Goal: Task Accomplishment & Management: Use online tool/utility

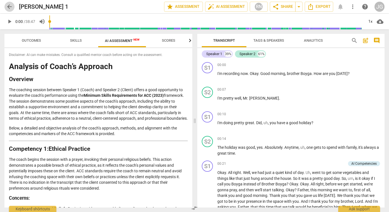
click at [9, 6] on span "arrow_back" at bounding box center [9, 6] width 7 height 7
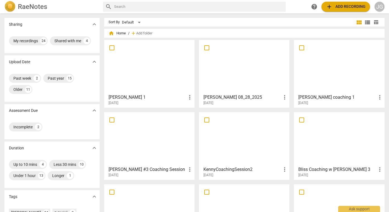
click at [244, 71] on div at bounding box center [244, 66] width 87 height 49
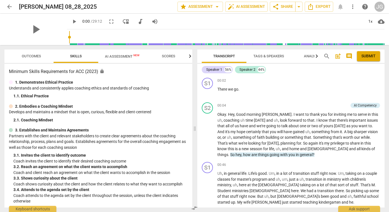
click at [118, 57] on span "AI Assessment New" at bounding box center [122, 56] width 35 height 4
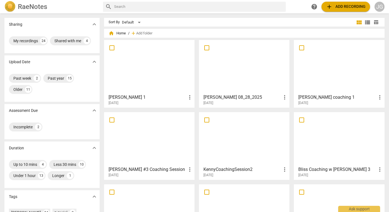
click at [238, 77] on div at bounding box center [244, 66] width 87 height 49
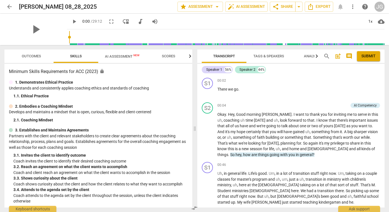
click at [119, 54] on span "AI Assessment New" at bounding box center [122, 56] width 35 height 4
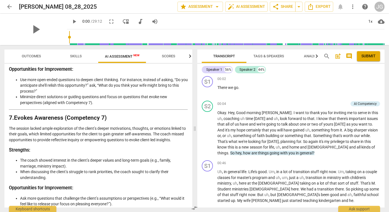
scroll to position [838, 0]
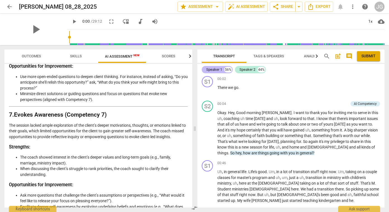
click at [219, 69] on div "Speaker 1" at bounding box center [214, 70] width 16 height 6
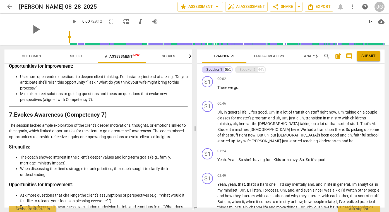
click at [250, 70] on div "Speaker 2" at bounding box center [247, 70] width 16 height 6
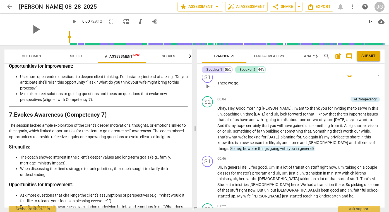
scroll to position [0, 0]
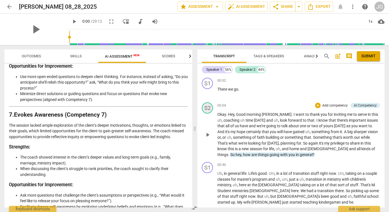
click at [210, 107] on div "S2" at bounding box center [207, 107] width 11 height 11
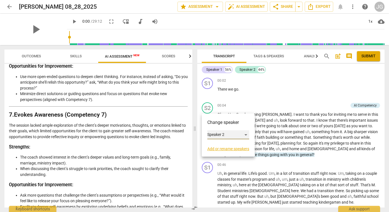
click at [247, 135] on div "Speaker 2" at bounding box center [228, 134] width 42 height 9
click at [233, 149] on div at bounding box center [194, 106] width 389 height 212
click at [227, 134] on div "Speaker 2" at bounding box center [228, 134] width 42 height 9
click at [265, 125] on div at bounding box center [194, 106] width 389 height 212
click at [262, 123] on div at bounding box center [194, 106] width 389 height 212
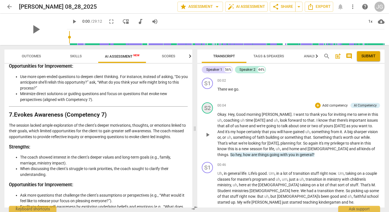
click at [207, 111] on div "S2" at bounding box center [207, 107] width 11 height 11
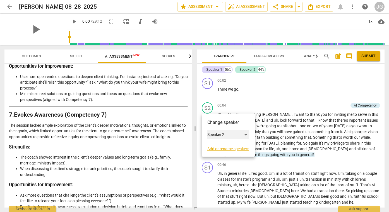
click at [246, 134] on div "Speaker 2" at bounding box center [228, 134] width 42 height 9
click at [234, 135] on li "Speaker 2" at bounding box center [228, 134] width 42 height 11
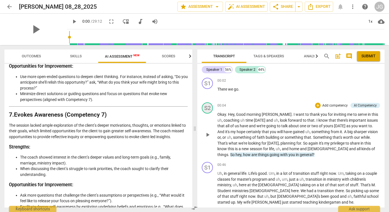
click at [205, 108] on div "S2" at bounding box center [207, 107] width 11 height 11
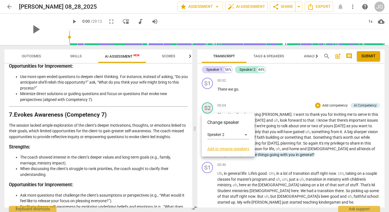
click at [205, 108] on div at bounding box center [194, 106] width 389 height 212
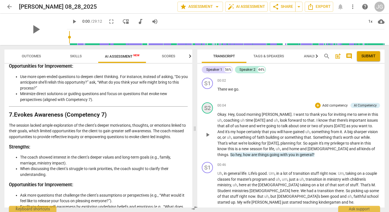
click at [205, 108] on div "S2" at bounding box center [207, 107] width 11 height 11
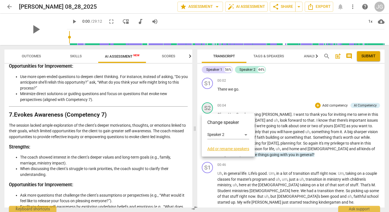
click at [205, 108] on div at bounding box center [194, 106] width 389 height 212
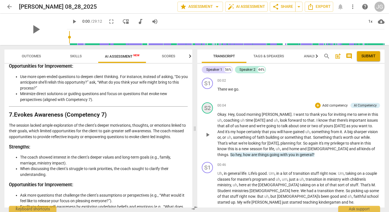
click at [205, 108] on div "S2" at bounding box center [207, 107] width 11 height 11
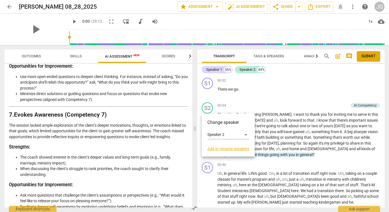
click at [230, 148] on link "Add or rename speakers" at bounding box center [228, 148] width 42 height 4
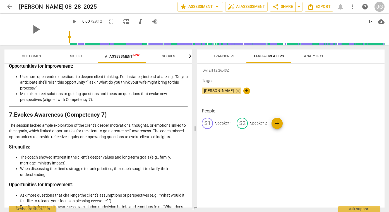
click at [259, 123] on p "Speaker 2" at bounding box center [258, 123] width 17 height 6
type input "[PERSON_NAME]"
click at [222, 124] on p "Speaker 1" at bounding box center [223, 123] width 17 height 6
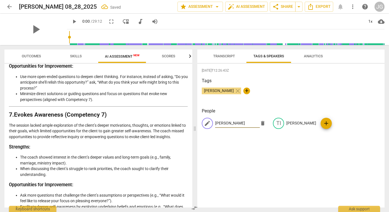
type input "[PERSON_NAME]"
click at [287, 149] on div "[DATE]T12:26:43Z Tags [PERSON_NAME] close + People edit [PERSON_NAME] TI [PERSO…" at bounding box center [290, 135] width 187 height 143
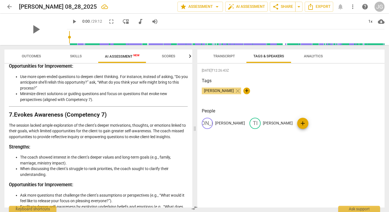
click at [226, 56] on span "Transcript" at bounding box center [224, 56] width 22 height 4
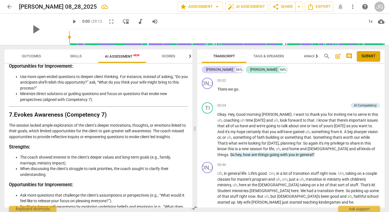
click at [271, 55] on span "Tags & Speakers" at bounding box center [268, 56] width 31 height 4
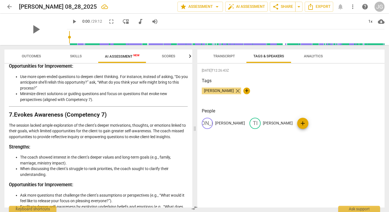
click at [234, 90] on span "close" at bounding box center [237, 90] width 7 height 7
click at [314, 56] on span "Analytics" at bounding box center [313, 56] width 19 height 4
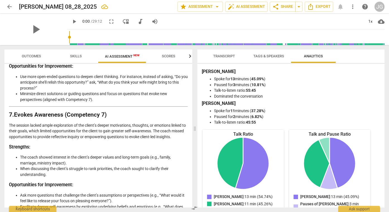
click at [170, 150] on h3 "Strengths:" at bounding box center [98, 147] width 179 height 6
click at [231, 54] on span "Transcript" at bounding box center [224, 56] width 22 height 4
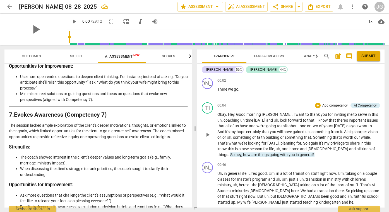
click at [328, 106] on p "Add competency" at bounding box center [335, 105] width 27 height 5
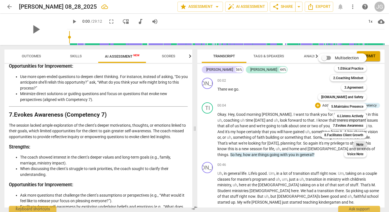
click at [359, 145] on b "Note" at bounding box center [359, 144] width 7 height 7
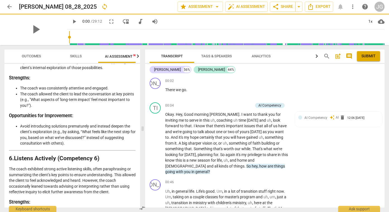
scroll to position [1012, 0]
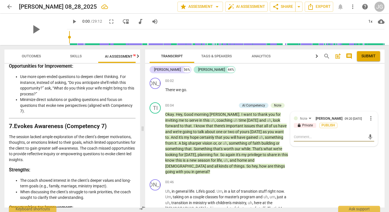
type textarea "I"
type textarea "I l"
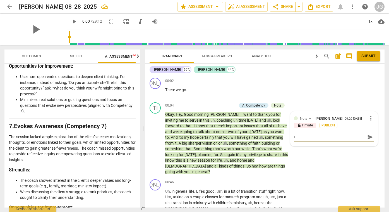
type textarea "I l"
type textarea "I li"
type textarea "I lik"
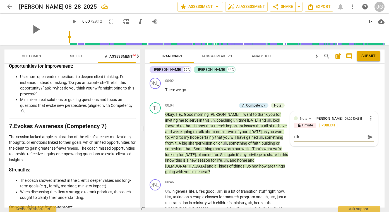
type textarea "I like"
type textarea "I like h"
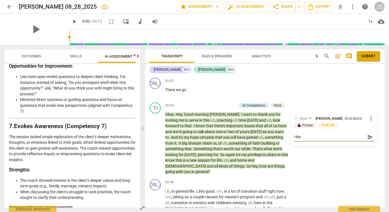
type textarea "I like h"
type textarea "I like ho"
type textarea "I like how"
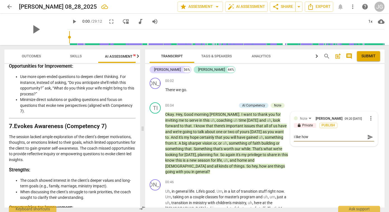
type textarea "I like how"
type textarea "I like how y"
type textarea "I like how yo"
type textarea "I like how you"
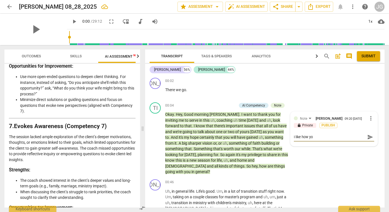
type textarea "I like how you"
type textarea "I like how you f"
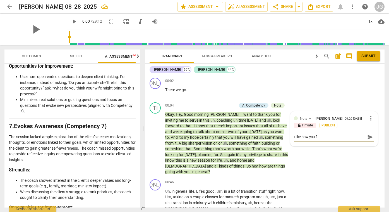
type textarea "I like how you fr"
type textarea "I like how you fra"
type textarea "I like how you fram"
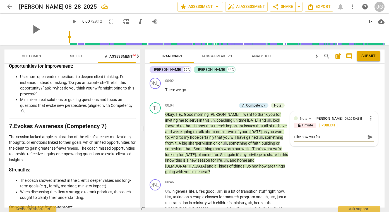
type textarea "I like how you fram"
type textarea "I like how you frame"
type textarea "I like how you framed"
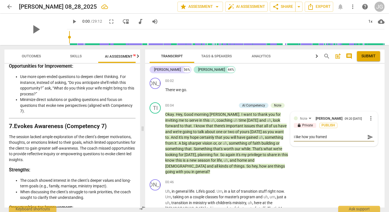
type textarea "I like how you framed"
type textarea "I like how you framed y"
type textarea "I like how you framed yo"
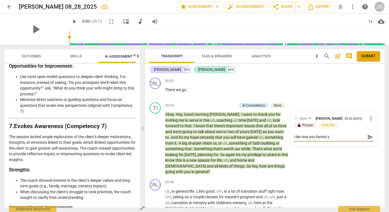
type textarea "I like how you framed yo"
type textarea "I like how you framed you"
type textarea "I like how you framed your"
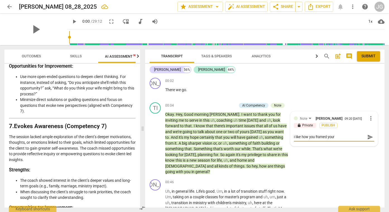
type textarea "I like how you framed your"
type textarea "I like how you framed your o"
type textarea "I like how you framed your op"
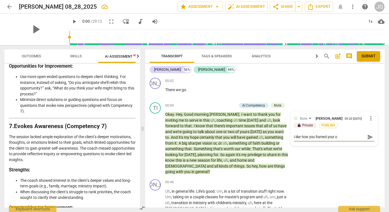
type textarea "I like how you framed your op"
type textarea "I like how you framed your ope"
type textarea "I like how you framed your open"
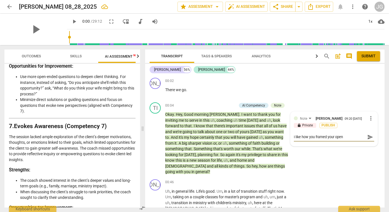
type textarea "I like how you framed your openi"
type textarea "I like how you framed your openin"
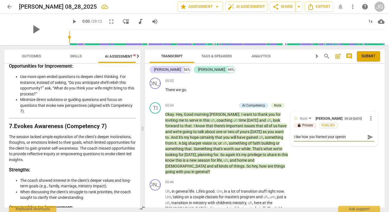
type textarea "I like how you framed your openin"
type textarea "I like how you framed your opening"
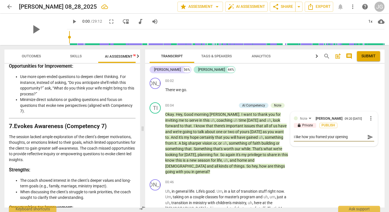
type textarea "I like how you framed your opening"
type textarea "I like how you framed your opening c"
type textarea "I like how you framed your opening co"
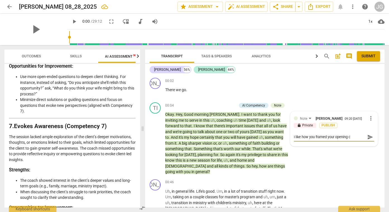
type textarea "I like how you framed your opening co"
type textarea "I like how you framed your opening com"
type textarea "I like how you framed your opening comm"
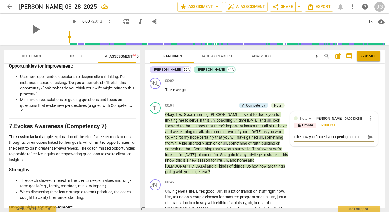
type textarea "I like how you framed your opening comme"
type textarea "I like how you framed your opening commen"
type textarea "I like how you framed your opening comment"
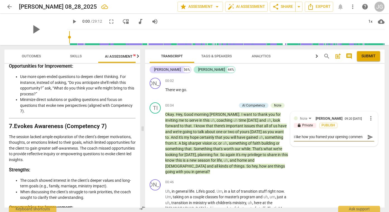
type textarea "I like how you framed your opening comment"
type textarea "I like how you framed your opening comments"
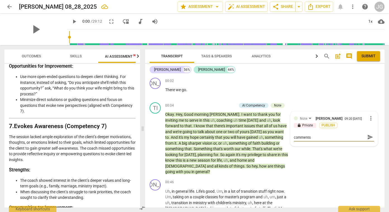
type textarea "I like how you framed your opening comments"
type textarea "I like how you framed your opening comments f"
type textarea "I like how you framed your opening comments fo"
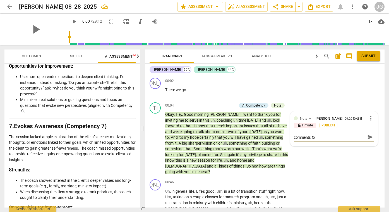
type textarea "I like how you framed your opening comments for"
type textarea "I like how you framed your opening comments for t"
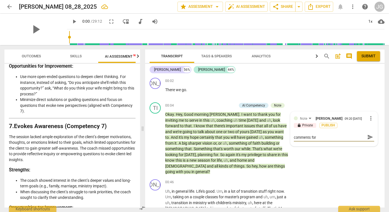
type textarea "I like how you framed your opening comments for t"
type textarea "I like how you framed your opening comments for th"
type textarea "I like how you framed your opening comments for the"
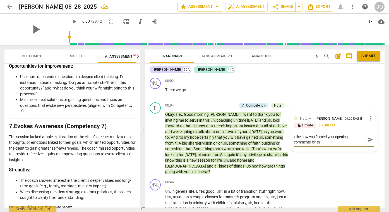
type textarea "I like how you framed your opening comments for the"
type textarea "I like how you framed your opening comments for the c"
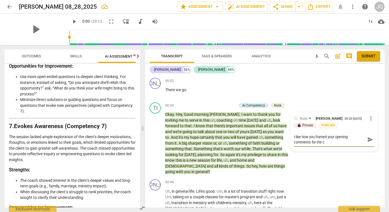
type textarea "I like how you framed your opening comments for the co"
type textarea "I like how you framed your opening comments for the con"
type textarea "I like how you framed your opening comments for the conv"
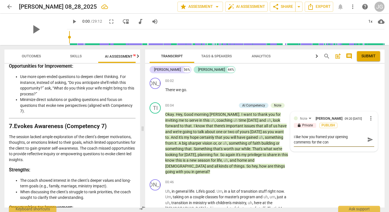
type textarea "I like how you framed your opening comments for the conv"
type textarea "I like how you framed your opening comments for the conve"
type textarea "I like how you framed your opening comments for the conver"
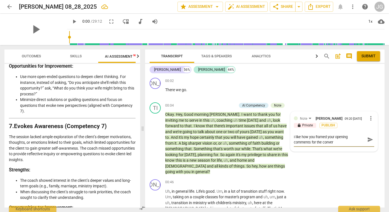
type textarea "I like how you framed your opening comments for the convers"
type textarea "I like how you framed your opening comments for the conversa"
type textarea "I like how you framed your opening comments for the conversat"
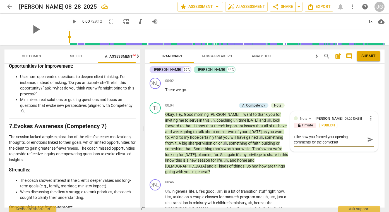
type textarea "I like how you framed your opening comments for the conversati"
type textarea "I like how you framed your opening comments for the conversatio"
type textarea "I like how you framed your opening comments for the conversation"
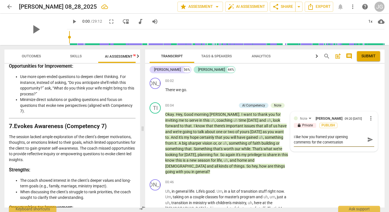
type textarea "I like how you framed your opening comments for the conversation."
type textarea "I like how you framed your opening comments for the conversation. I"
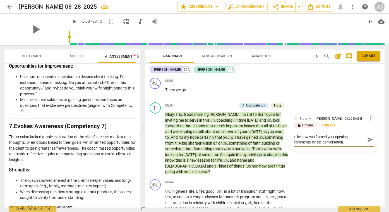
type textarea "I like how you framed your opening comments for the conversation. I"
type textarea "I like how you framed your opening comments for the conversation."
click at [301, 138] on textarea "I like how you framed your opening comments for the conversation." at bounding box center [329, 139] width 71 height 11
type textarea "I lik how you framed your opening comments for the conversation."
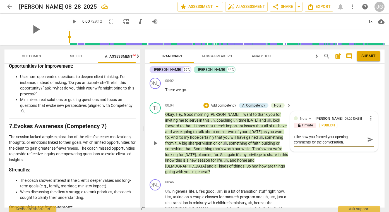
type textarea "I lik how you framed your opening comments for the conversation."
type textarea "I li how you framed your opening comments for the conversation."
type textarea "I l how you framed your opening comments for the conversation."
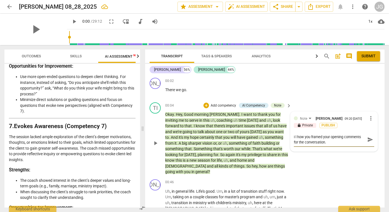
type textarea "I how you framed your opening comments for the conversation."
type textarea "how you framed your opening comments for the conversation."
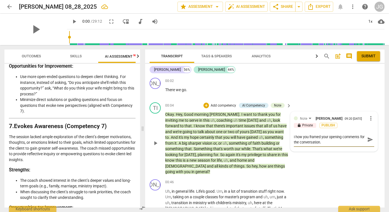
type textarea "how you framed your opening comments for the conversation."
type textarea "T how you framed your opening comments for the conversation."
type textarea "Th how you framed your opening comments for the conversation."
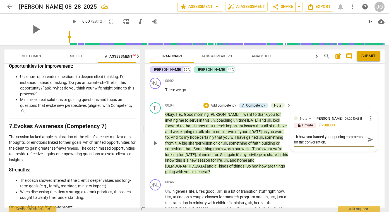
type textarea "Thi how you framed your opening comments for the conversation."
type textarea "This how you framed your opening comments for the conversation."
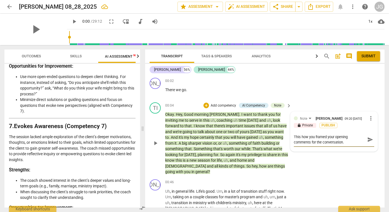
type textarea "This how you framed your opening comments for the conversation."
type textarea "This i how you framed your opening comments for the conversation."
type textarea "This is how you framed your opening comments for the conversation."
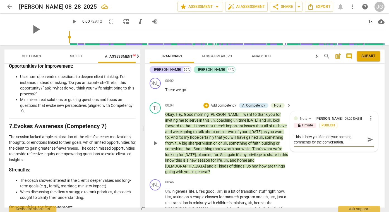
type textarea "This is how you framed your opening comments for the conversation."
type textarea "This is i how you framed your opening comments for the conversation."
type textarea "This is in how you framed your opening comments for the conversation."
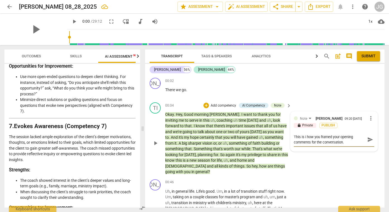
type textarea "This is in how you framed your opening comments for the conversation."
type textarea "This is int how you framed your opening comments for the conversation."
type textarea "This is inte how you framed your opening comments for the conversation."
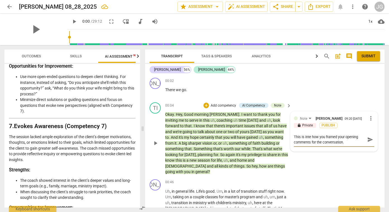
type textarea "This is inter how you framed your opening comments for the conversation."
type textarea "This is intere how you framed your opening comments for the conversation."
type textarea "This is interes how you framed your opening comments for the conversation."
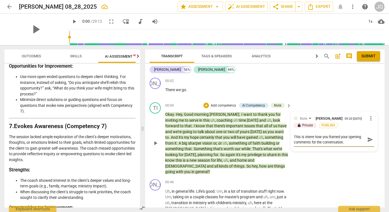
type textarea "This is interes how you framed your opening comments for the conversation."
type textarea "This is interest how you framed your opening comments for the conversation."
type textarea "This is interesti how you framed your opening comments for the conversation."
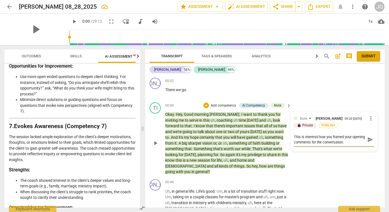
type textarea "This is interestin how you framed your opening comments for the conversation."
type textarea "This is interesting how you framed your opening comments for the conversation."
click at [359, 143] on textarea "This is interesting how you framed your opening comments for the conversation." at bounding box center [329, 139] width 71 height 11
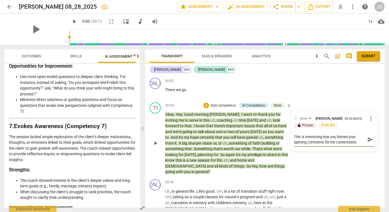
type textarea "This is interesting how you framed your opening comments for the conversation. I"
type textarea "This is interesting how you framed your opening comments for the conversation. …"
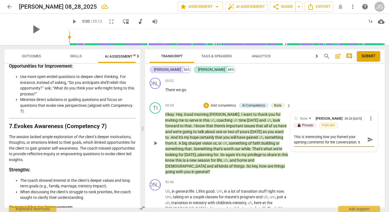
type textarea "This is interesting how you framed your opening comments for the conversation. …"
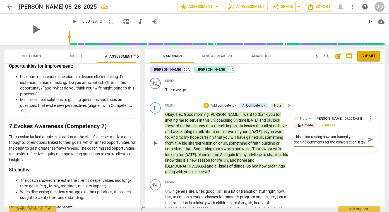
scroll to position [5, 0]
type textarea "This is interesting how you framed your opening comments for the conversation. …"
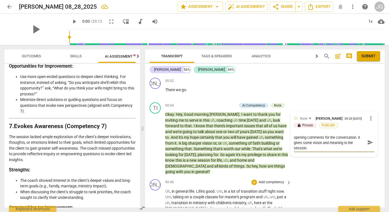
click at [328, 177] on div "JA play_arrow pause 00:46 + Add competency keyboard_arrow_right Uh , in general…" at bounding box center [264, 206] width 239 height 59
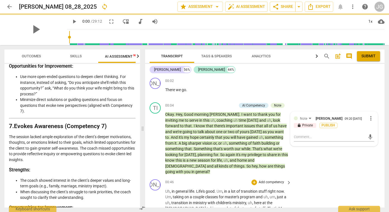
scroll to position [0, 0]
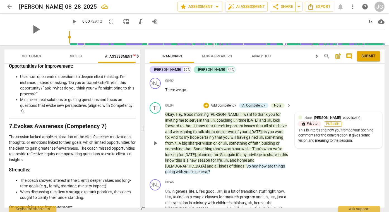
click at [330, 123] on span "Publish" at bounding box center [333, 123] width 8 height 5
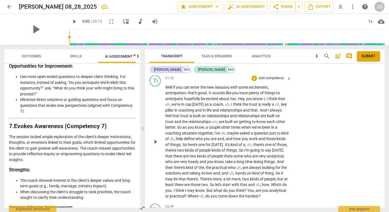
scroll to position [214, 0]
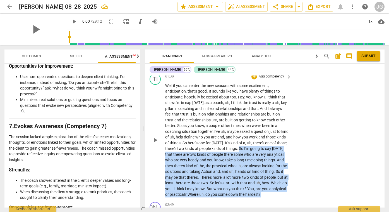
drag, startPoint x: 252, startPoint y: 137, endPoint x: 280, endPoint y: 187, distance: 56.6
click at [280, 187] on p "Well if you can enter the new seasons with some excitement , anticipation , tha…" at bounding box center [226, 140] width 123 height 114
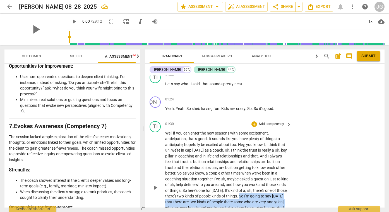
scroll to position [168, 0]
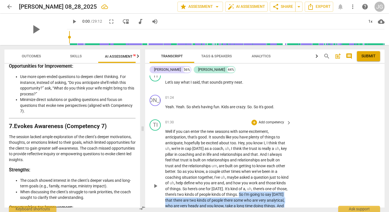
click at [281, 120] on p "Add competency" at bounding box center [271, 122] width 27 height 5
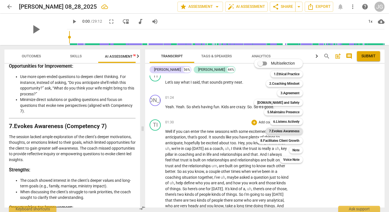
click at [291, 131] on b "7.Evokes Awareness" at bounding box center [284, 131] width 30 height 7
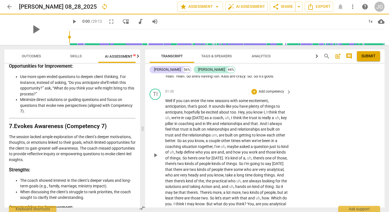
scroll to position [199, 0]
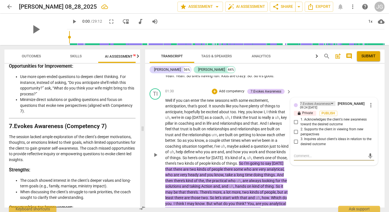
click at [332, 101] on div "7.Evokes Awareness" at bounding box center [317, 103] width 35 height 5
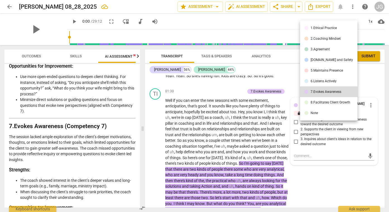
click at [320, 39] on div "2.Coaching Mindset" at bounding box center [326, 38] width 30 height 3
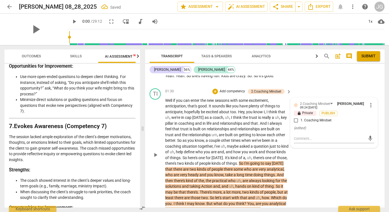
click at [296, 117] on input "1. Coaching Mindset" at bounding box center [296, 120] width 9 height 7
click at [296, 136] on textarea at bounding box center [329, 138] width 71 height 5
click at [289, 160] on div "Well if you can enter the new seasons with some excitement , anticipation , tha…" at bounding box center [228, 154] width 127 height 114
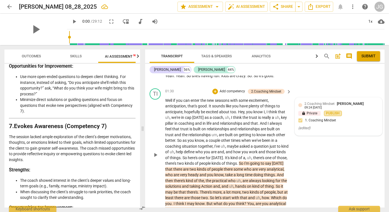
click at [331, 111] on span "Publish" at bounding box center [333, 113] width 8 height 5
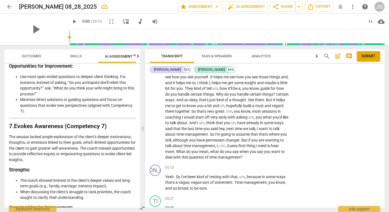
scroll to position [490, 0]
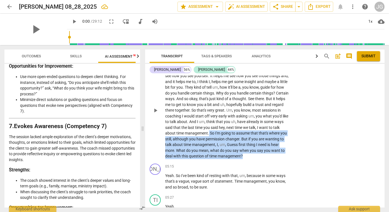
drag, startPoint x: 231, startPoint y: 128, endPoint x: 285, endPoint y: 151, distance: 59.3
click at [285, 151] on p "Okay , well , both of those are important and we different times probably touch…" at bounding box center [226, 109] width 123 height 97
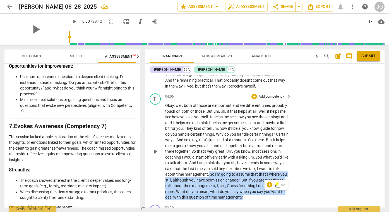
scroll to position [445, 0]
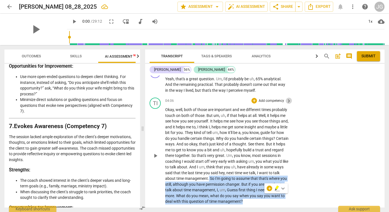
click at [289, 97] on span "keyboard_arrow_right" at bounding box center [288, 100] width 7 height 7
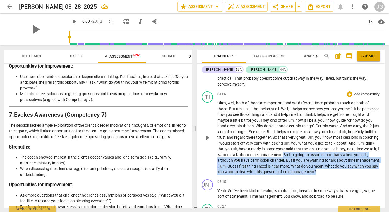
click at [362, 94] on p "Add competency" at bounding box center [367, 94] width 27 height 5
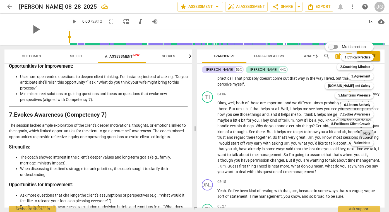
click at [369, 134] on b "Note" at bounding box center [366, 133] width 7 height 7
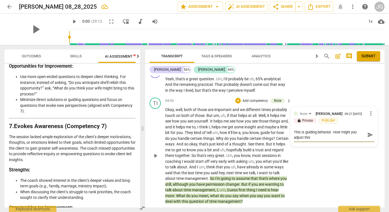
scroll to position [0, 0]
click at [331, 118] on span "Publish" at bounding box center [328, 120] width 8 height 5
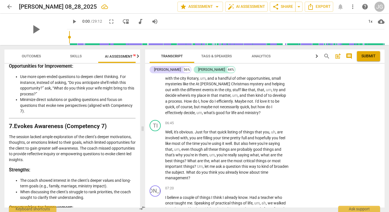
scroll to position [686, 0]
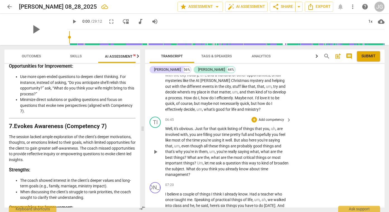
click at [283, 117] on p "Add competency" at bounding box center [271, 119] width 27 height 5
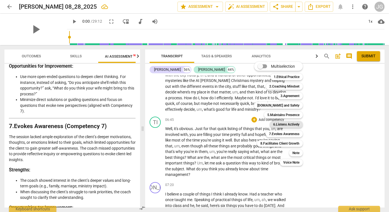
click at [288, 125] on b "6.Listens Actively" at bounding box center [286, 124] width 26 height 7
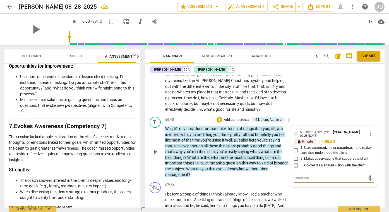
click at [296, 147] on input "1. Uses summarizing or paraphrasing to make sure they understood the client" at bounding box center [296, 150] width 9 height 7
click at [295, 155] on input "2. Makes observations that support the client" at bounding box center [296, 158] width 9 height 7
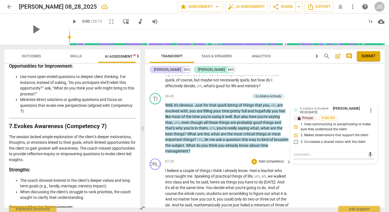
scroll to position [710, 0]
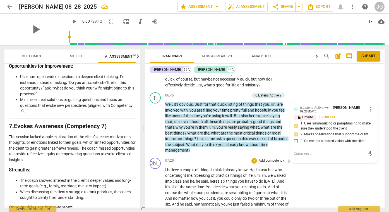
click at [317, 183] on div "JA play_arrow pause 07:20 + Add competency keyboard_arrow_right I believe a cou…" at bounding box center [264, 210] width 239 height 111
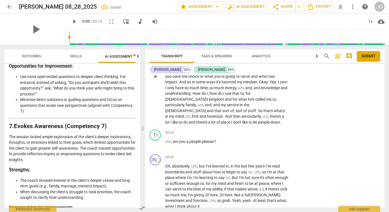
scroll to position [852, 0]
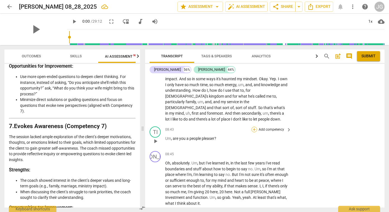
click at [256, 126] on div "+" at bounding box center [254, 129] width 6 height 6
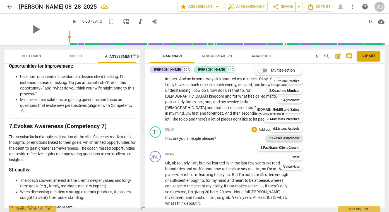
click at [284, 138] on b "7.Evokes Awareness" at bounding box center [284, 138] width 30 height 7
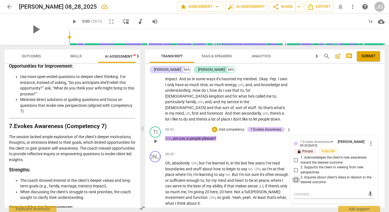
click at [297, 176] on input "3. Inquires about client's ideas in relation to the desired outcome" at bounding box center [296, 179] width 9 height 7
click at [240, 135] on div "08:43 + Add competency 7.Evokes Awareness keyboard_arrow_right Um , are you a p…" at bounding box center [228, 136] width 127 height 20
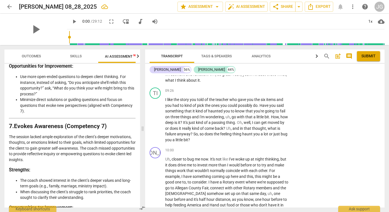
scroll to position [978, 0]
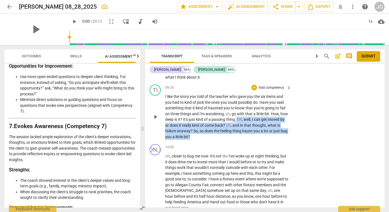
drag, startPoint x: 238, startPoint y: 108, endPoint x: 273, endPoint y: 126, distance: 39.6
click at [273, 126] on p "I like the story you told of the teacher who gave you the six items and you had…" at bounding box center [226, 116] width 123 height 46
click at [282, 75] on div "[PERSON_NAME] 56% [PERSON_NAME] 44% JA play_arrow pause 00:02 + Add competency …" at bounding box center [264, 135] width 239 height 143
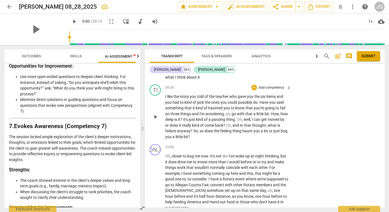
click at [280, 85] on p "Add competency" at bounding box center [271, 87] width 27 height 5
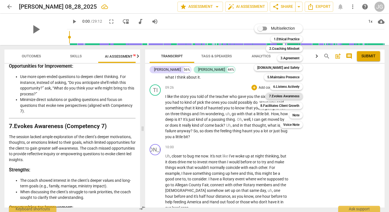
click at [291, 96] on b "7.Evokes Awareness" at bounding box center [284, 96] width 30 height 7
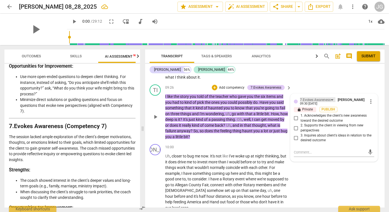
click at [333, 97] on div "7.Evokes Awareness" at bounding box center [317, 99] width 35 height 5
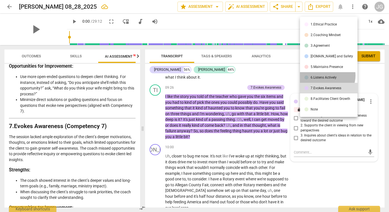
click at [327, 75] on li "6.Listens Actively" at bounding box center [328, 77] width 57 height 11
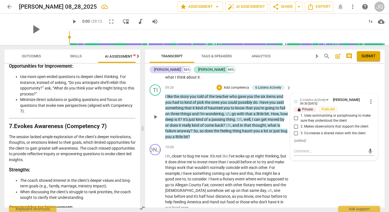
click at [296, 123] on input "2. Makes observations that support the client" at bounding box center [296, 126] width 9 height 7
click at [296, 129] on input "3. Co-creates a shared vision with the client" at bounding box center [296, 132] width 9 height 7
click at [254, 141] on div "JA play_arrow pause 10:00 + Add competency keyboard_arrow_right Uh , closer to …" at bounding box center [264, 176] width 239 height 71
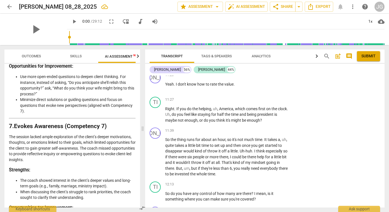
scroll to position [1223, 0]
click at [255, 97] on div "+" at bounding box center [254, 100] width 6 height 6
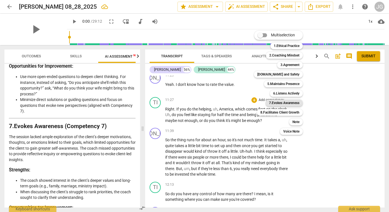
click at [288, 103] on b "7.Evokes Awareness" at bounding box center [284, 102] width 30 height 7
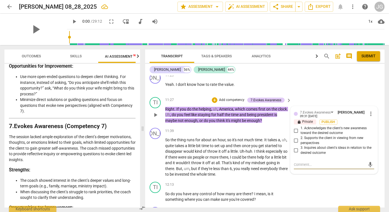
click at [296, 137] on input "2. Supports the client in viewing from new perspectives" at bounding box center [296, 140] width 9 height 7
click at [283, 160] on div "JA play_arrow pause 11:39 + Add competency keyboard_arrow_right So the thing ru…" at bounding box center [264, 152] width 239 height 54
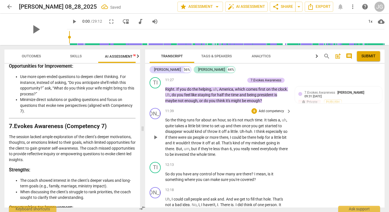
scroll to position [1246, 0]
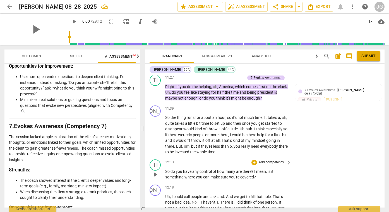
click at [278, 160] on p "Add competency" at bounding box center [271, 162] width 27 height 5
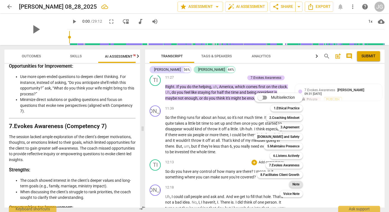
click at [297, 184] on b "Note" at bounding box center [295, 184] width 7 height 7
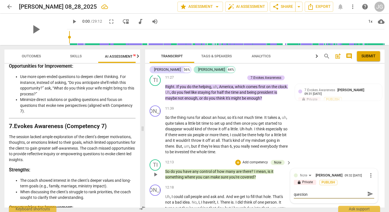
scroll to position [0, 0]
click at [330, 180] on span "Publish" at bounding box center [328, 182] width 8 height 5
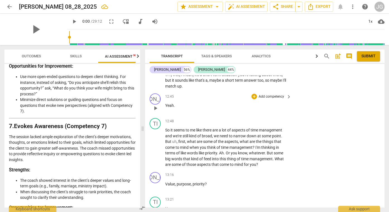
scroll to position [1405, 0]
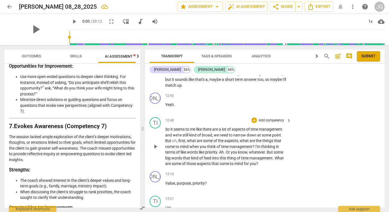
click at [265, 118] on p "Add competency" at bounding box center [271, 120] width 27 height 5
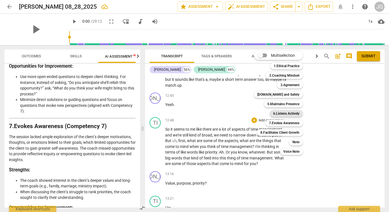
click at [291, 114] on b "6.Listens Actively" at bounding box center [286, 113] width 26 height 7
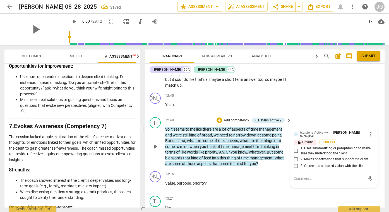
click at [296, 147] on input "1. Uses summarizing or paraphrasing to make sure they understood the client" at bounding box center [296, 150] width 9 height 7
click at [296, 155] on input "2. Makes observations that support the client" at bounding box center [296, 158] width 9 height 7
click at [296, 162] on input "3. Co-creates a shared vision with the client" at bounding box center [296, 165] width 9 height 7
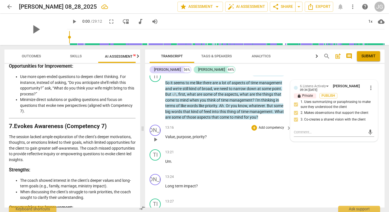
scroll to position [1454, 0]
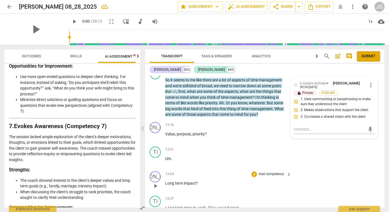
click at [269, 180] on p "Long term impact ?" at bounding box center [226, 183] width 123 height 6
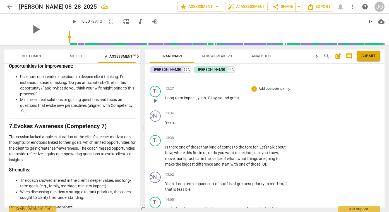
scroll to position [1565, 0]
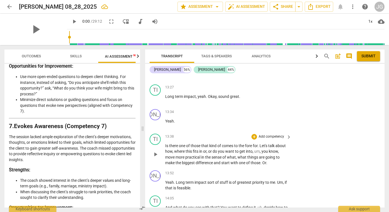
click at [283, 134] on p "Add competency" at bounding box center [271, 136] width 27 height 5
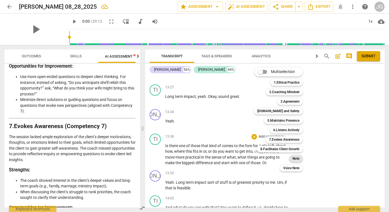
click at [297, 158] on b "Note" at bounding box center [295, 158] width 7 height 7
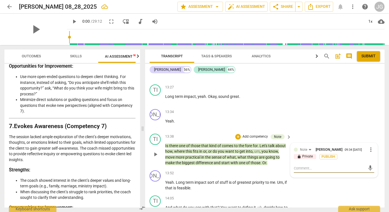
click at [299, 165] on textarea at bounding box center [329, 167] width 71 height 5
click at [327, 154] on span "Publish" at bounding box center [328, 156] width 8 height 5
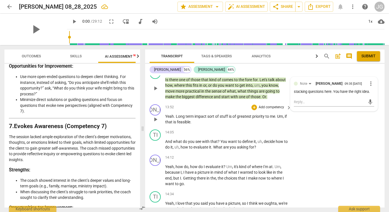
scroll to position [1632, 0]
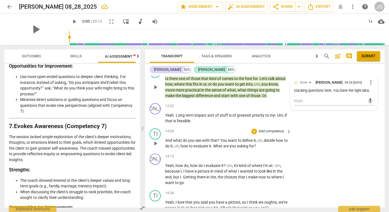
click at [283, 129] on p "Add competency" at bounding box center [271, 131] width 27 height 5
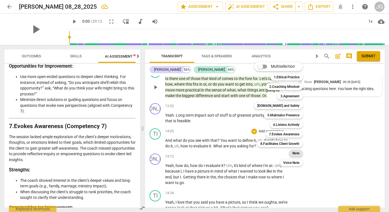
click at [297, 152] on b "Note" at bounding box center [295, 153] width 7 height 7
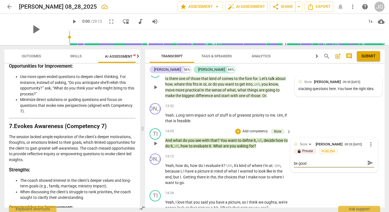
scroll to position [0, 0]
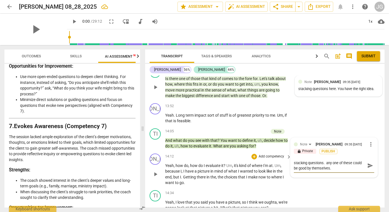
click at [260, 168] on div "JA play_arrow pause 14:12 + Add competency keyboard_arrow_right Yeah , how do ,…" at bounding box center [264, 169] width 239 height 37
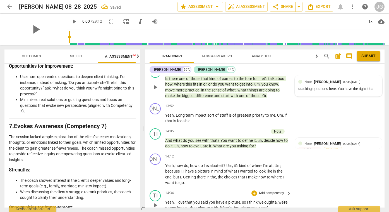
click at [278, 190] on p "Add competency" at bounding box center [271, 192] width 27 height 5
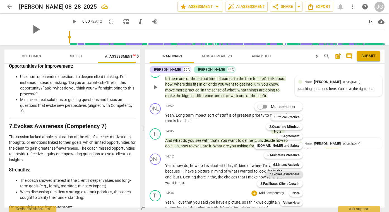
click at [291, 174] on b "7.Evokes Awareness" at bounding box center [284, 174] width 30 height 7
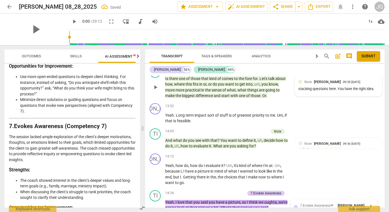
scroll to position [1731, 0]
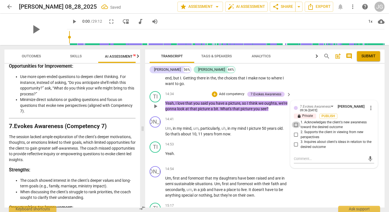
click at [295, 121] on input "1. Acknowledges the client's new awareness toward the desired outcome" at bounding box center [296, 124] width 9 height 7
click at [296, 131] on input "2. Supports the client in viewing from new perspectives" at bounding box center [296, 134] width 9 height 7
click at [297, 156] on textarea at bounding box center [329, 158] width 71 height 5
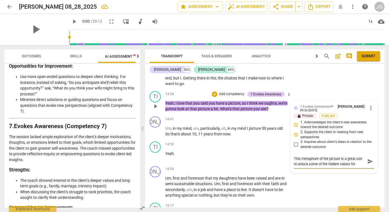
scroll to position [5, 0]
click at [331, 114] on span "Publish" at bounding box center [328, 116] width 8 height 5
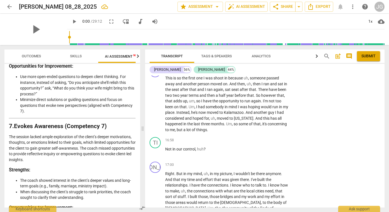
scroll to position [1972, 0]
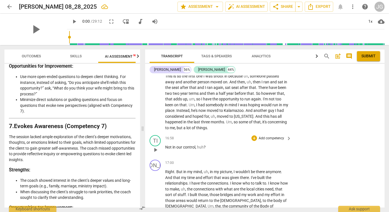
click at [268, 136] on p "Add competency" at bounding box center [271, 138] width 27 height 5
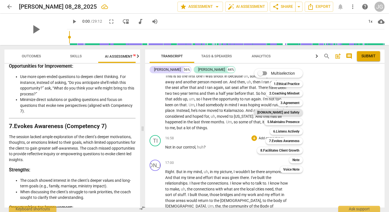
click at [290, 113] on b "[DOMAIN_NAME] and Safety" at bounding box center [278, 112] width 42 height 7
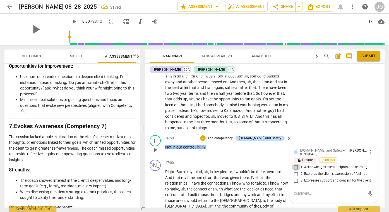
click at [297, 164] on input "1. Acknowledges client insights and learning" at bounding box center [296, 167] width 9 height 7
click at [296, 170] on input "2. Explores the client's expression of feelings" at bounding box center [296, 173] width 9 height 7
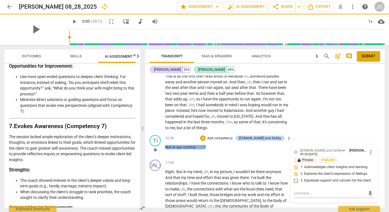
click at [296, 170] on input "2. Explores the client's expression of feelings" at bounding box center [296, 173] width 9 height 7
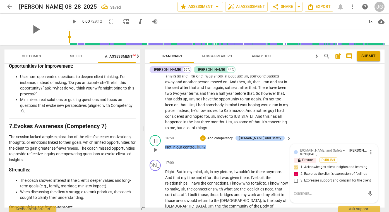
click at [297, 170] on input "2. Explores the client's expression of feelings" at bounding box center [296, 173] width 9 height 7
click at [297, 177] on input "3. Expresses support and concern for the client" at bounding box center [296, 180] width 9 height 7
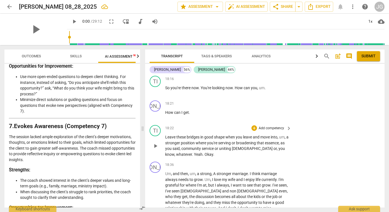
scroll to position [2171, 0]
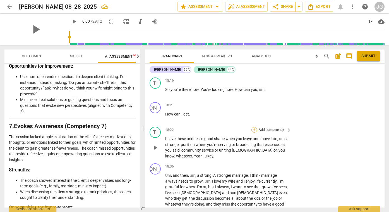
click at [257, 127] on div "+" at bounding box center [254, 130] width 6 height 6
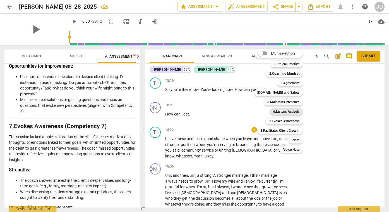
click at [286, 111] on b "6.Listens Actively" at bounding box center [286, 111] width 26 height 7
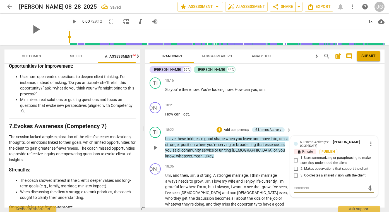
click at [297, 165] on input "2. Makes observations that support the client" at bounding box center [296, 168] width 9 height 7
click at [296, 157] on input "1. Uses summarizing or paraphrasing to make sure they understood the client" at bounding box center [296, 160] width 9 height 7
click at [326, 149] on span "Publish" at bounding box center [328, 151] width 8 height 5
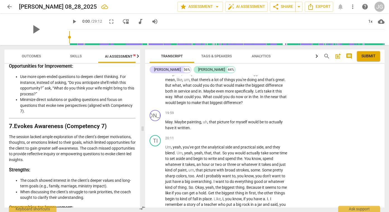
scroll to position [2334, 0]
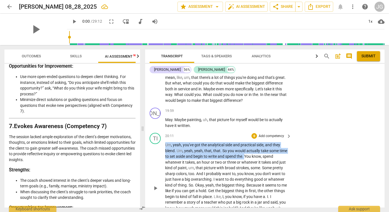
drag, startPoint x: 165, startPoint y: 117, endPoint x: 245, endPoint y: 127, distance: 80.2
click at [245, 142] on p "Um , yeah , you've got the analytical side and practical side , and they blend …" at bounding box center [226, 188] width 123 height 92
click at [279, 133] on p "Add competency" at bounding box center [271, 135] width 27 height 5
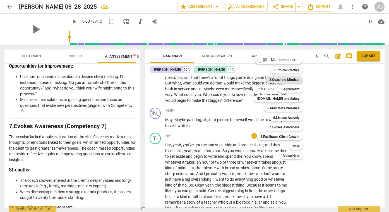
click at [293, 81] on b "2.Coaching Mindset" at bounding box center [284, 79] width 30 height 7
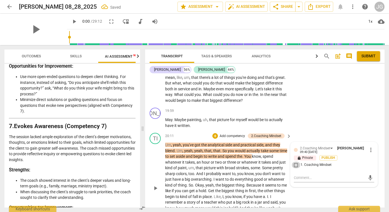
click at [296, 161] on input "1. Coaching Mindset" at bounding box center [296, 164] width 9 height 7
click at [330, 155] on span "Publish" at bounding box center [328, 157] width 8 height 5
click at [303, 186] on div "TI play_arrow pause 20:11 + Add competency 2.Coaching Mindset keyboard_arrow_ri…" at bounding box center [264, 182] width 239 height 105
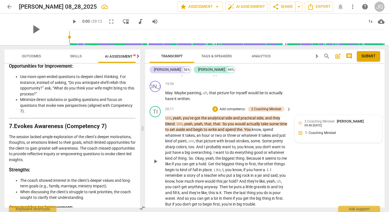
scroll to position [2364, 0]
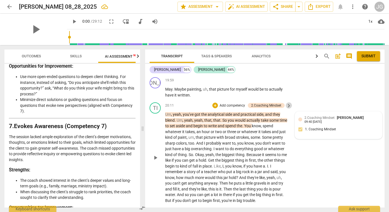
click at [289, 102] on span "keyboard_arrow_right" at bounding box center [288, 105] width 7 height 7
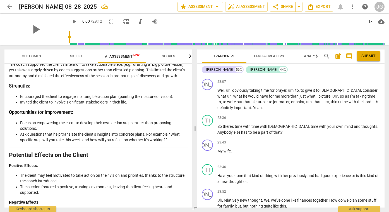
scroll to position [838, 0]
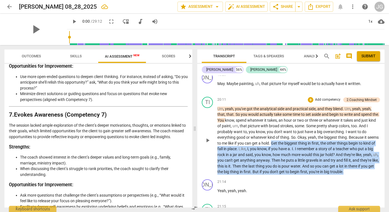
drag, startPoint x: 273, startPoint y: 120, endPoint x: 354, endPoint y: 152, distance: 87.3
click at [354, 152] on div "TI play_arrow pause 20:11 + Add competency 2.Coaching Mindset keyboard_arrow_ri…" at bounding box center [290, 135] width 187 height 82
click at [328, 97] on p "Add competency" at bounding box center [328, 99] width 27 height 5
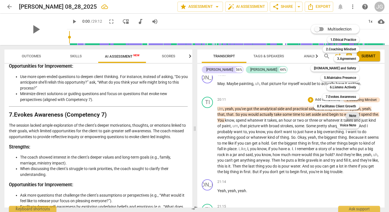
click at [352, 116] on b "Note" at bounding box center [352, 115] width 7 height 7
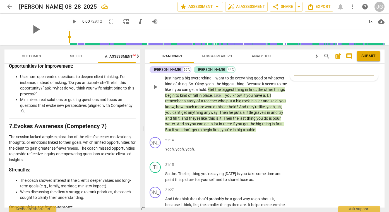
scroll to position [2436, 0]
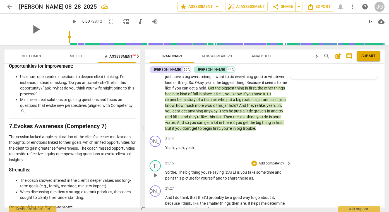
click at [277, 161] on p "Add competency" at bounding box center [271, 163] width 27 height 5
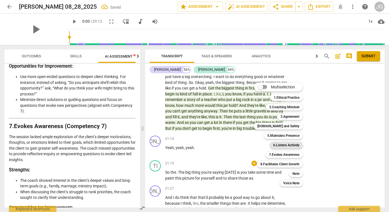
click at [287, 145] on b "6.Listens Actively" at bounding box center [286, 144] width 26 height 7
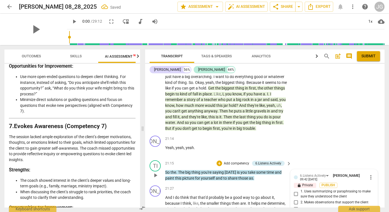
click at [296, 190] on input "1. Uses summarizing or paraphrasing to make sure they understood the client" at bounding box center [296, 193] width 9 height 7
click at [328, 183] on span "Publish" at bounding box center [328, 185] width 8 height 5
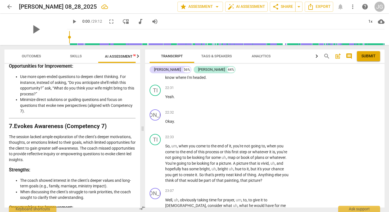
scroll to position [2632, 0]
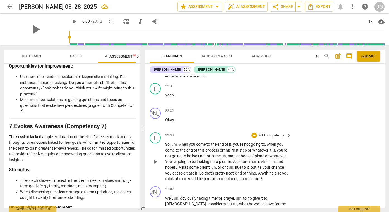
click at [282, 133] on p "Add competency" at bounding box center [271, 135] width 27 height 5
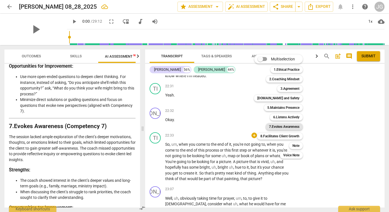
click at [290, 127] on b "7.Evokes Awareness" at bounding box center [284, 126] width 30 height 7
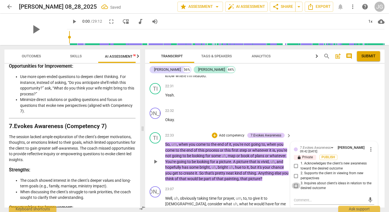
click at [296, 182] on input "3. Inquires about client's ideas in relation to the desired outcome" at bounding box center [296, 185] width 9 height 7
click at [296, 172] on input "2. Supports the client in viewing from new perspectives" at bounding box center [296, 175] width 9 height 7
click at [259, 196] on div "JA play_arrow pause 23:07 + Add competency keyboard_arrow_right Well , uh , obv…" at bounding box center [264, 205] width 239 height 42
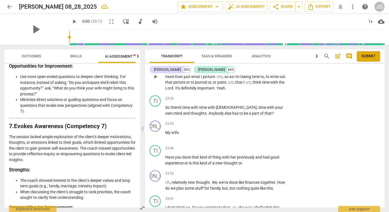
scroll to position [2764, 0]
click at [255, 146] on div "+" at bounding box center [254, 149] width 6 height 6
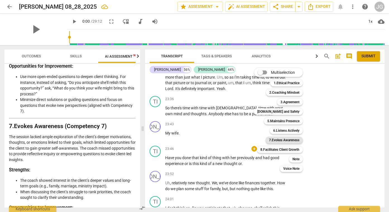
click at [287, 140] on b "7.Evokes Awareness" at bounding box center [284, 139] width 30 height 7
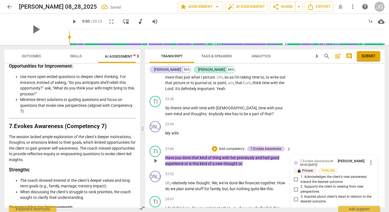
click at [298, 176] on input "1. Acknowledges the client's new awareness toward the desired outcome" at bounding box center [296, 179] width 9 height 7
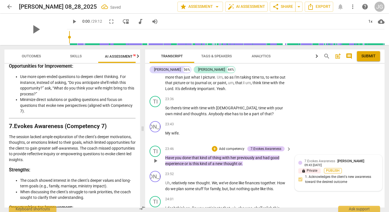
click at [333, 168] on span "Publish" at bounding box center [333, 170] width 8 height 5
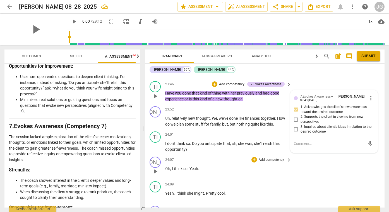
scroll to position [2827, 0]
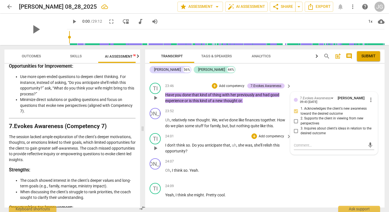
click at [275, 134] on p "Add competency" at bounding box center [271, 136] width 27 height 5
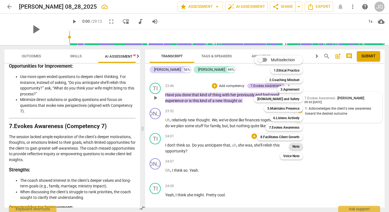
click at [295, 148] on b "Note" at bounding box center [295, 146] width 7 height 7
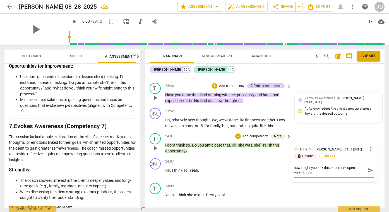
scroll to position [0, 0]
click at [277, 159] on p "Add competency" at bounding box center [271, 161] width 27 height 5
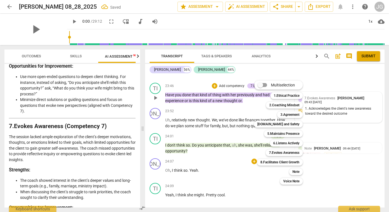
click at [318, 133] on div at bounding box center [194, 106] width 389 height 212
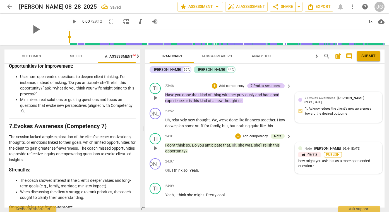
click at [337, 152] on span "Publish" at bounding box center [333, 154] width 8 height 5
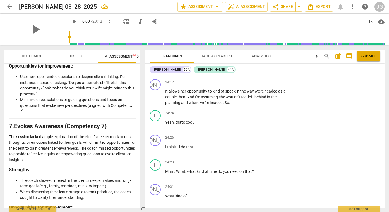
scroll to position [2955, 0]
click at [275, 160] on p "Add competency" at bounding box center [271, 162] width 27 height 5
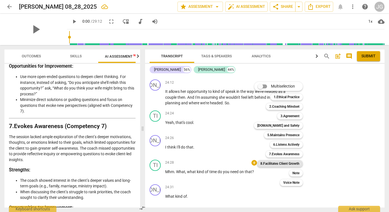
click at [281, 163] on b "8.Facilitates Client Growth" at bounding box center [279, 163] width 39 height 7
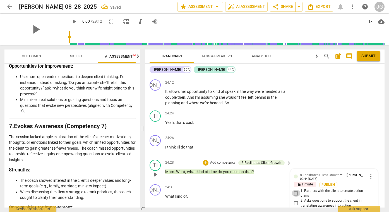
click at [296, 189] on input "1. Partners with the client to create action plans" at bounding box center [296, 192] width 9 height 7
click at [296, 200] on input "2. Asks questions to support the client in translating awareness into action" at bounding box center [296, 203] width 9 height 7
click at [275, 184] on div "24:31 + Add competency keyboard_arrow_right What kind of ." at bounding box center [228, 194] width 127 height 20
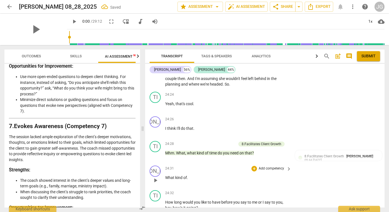
scroll to position [2976, 0]
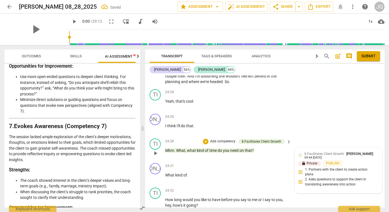
click at [343, 152] on span "8.Facilitates Client Growth" at bounding box center [324, 154] width 40 height 4
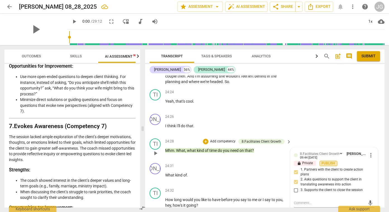
click at [332, 161] on span "Publish" at bounding box center [328, 163] width 8 height 5
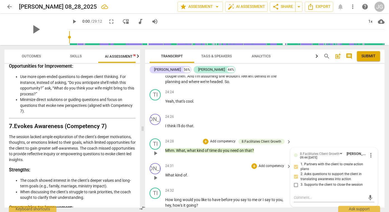
click at [258, 163] on div "24:31 + Add competency keyboard_arrow_right What kind of ." at bounding box center [228, 173] width 127 height 20
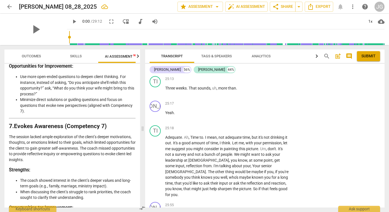
scroll to position [3290, 0]
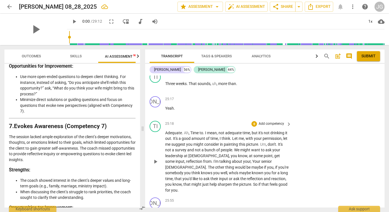
click at [275, 121] on p "Add competency" at bounding box center [271, 123] width 27 height 5
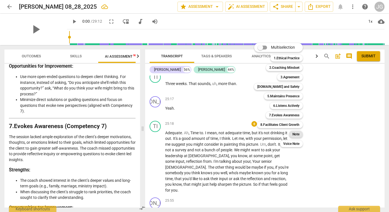
click at [297, 133] on b "Note" at bounding box center [295, 134] width 7 height 7
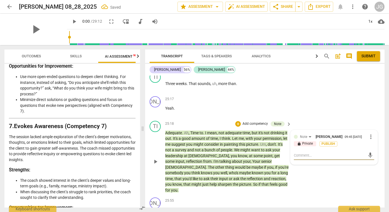
click at [304, 152] on textarea at bounding box center [329, 154] width 71 height 5
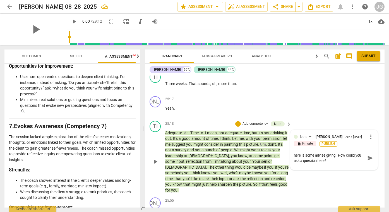
click at [326, 141] on span "Publish" at bounding box center [328, 143] width 8 height 5
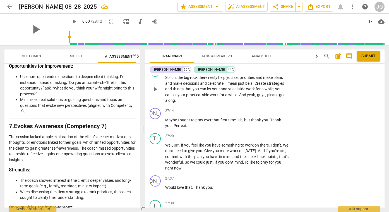
scroll to position [3580, 0]
click at [256, 133] on div "+" at bounding box center [254, 136] width 6 height 6
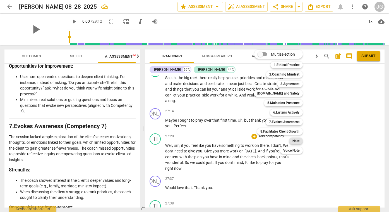
click at [297, 141] on b "Note" at bounding box center [295, 140] width 7 height 7
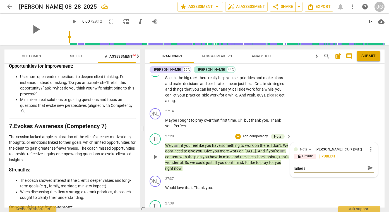
scroll to position [0, 0]
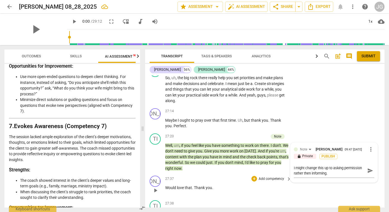
click at [265, 173] on div "JA play_arrow pause 27:37 + Add competency keyboard_arrow_right Would love that…" at bounding box center [264, 185] width 239 height 25
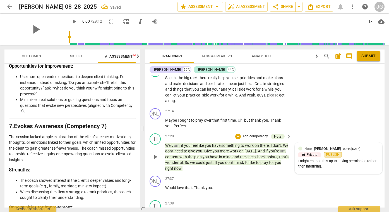
click at [331, 152] on span "Publish" at bounding box center [333, 154] width 8 height 5
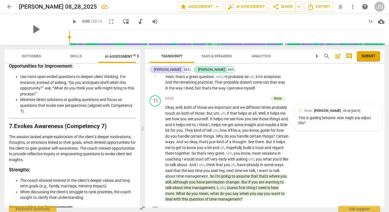
scroll to position [402, 0]
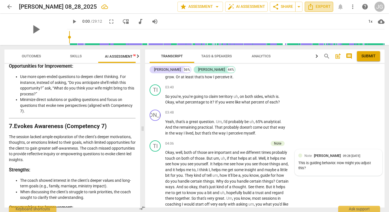
click at [323, 7] on span "Export" at bounding box center [318, 6] width 23 height 7
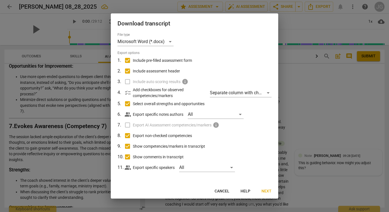
click at [126, 81] on label "Include auto scoring results info" at bounding box center [194, 81] width 146 height 11
click at [128, 124] on label "Export AI Assessment competencies/markers info" at bounding box center [194, 124] width 146 height 11
click at [127, 124] on label "Export AI Assessment competencies/markers info" at bounding box center [194, 124] width 146 height 11
click at [269, 93] on div "Separate column with check marks" at bounding box center [241, 92] width 62 height 9
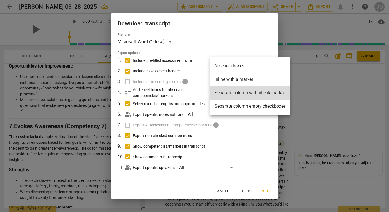
click at [261, 145] on div at bounding box center [194, 106] width 389 height 212
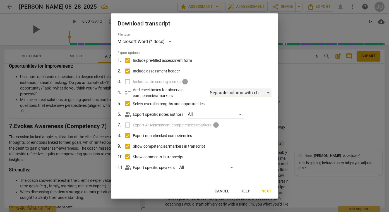
click at [270, 93] on div "Separate column with check marks" at bounding box center [241, 92] width 62 height 9
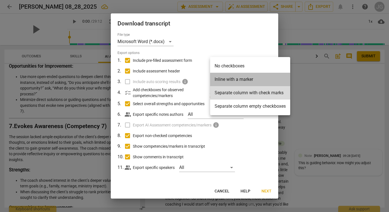
click at [239, 80] on li "Inline with a marker" at bounding box center [250, 79] width 80 height 13
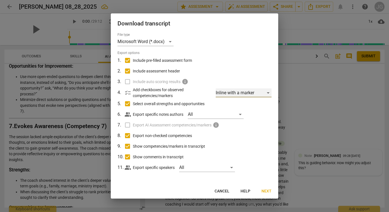
scroll to position [0, 0]
click at [267, 191] on span "Next" at bounding box center [266, 191] width 10 height 6
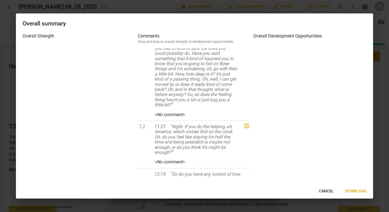
scroll to position [585, 0]
click at [329, 191] on span "Cancel" at bounding box center [326, 191] width 15 height 6
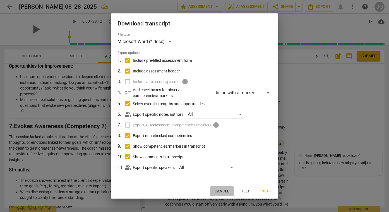
click at [223, 191] on span "Cancel" at bounding box center [222, 191] width 15 height 6
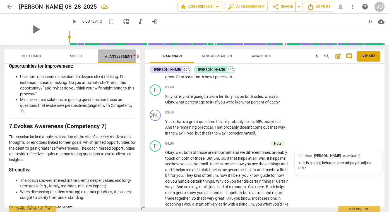
click at [124, 56] on span "AI Assessment New" at bounding box center [122, 56] width 35 height 4
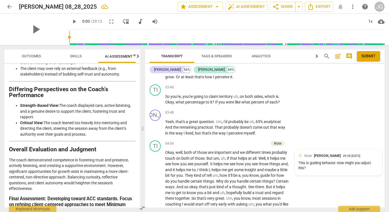
scroll to position [1413, 0]
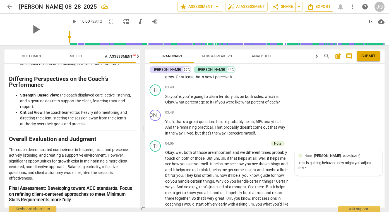
click at [322, 7] on span "Export" at bounding box center [318, 6] width 23 height 7
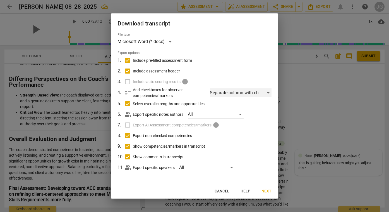
click at [269, 92] on div "Separate column with check marks" at bounding box center [241, 92] width 62 height 9
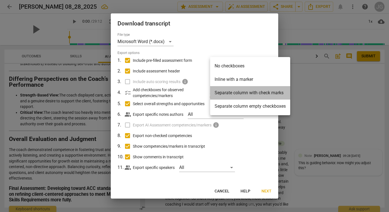
click at [237, 94] on li "Separate column with check marks" at bounding box center [250, 92] width 80 height 13
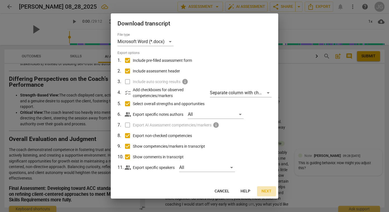
click at [267, 190] on span "Next" at bounding box center [266, 191] width 10 height 6
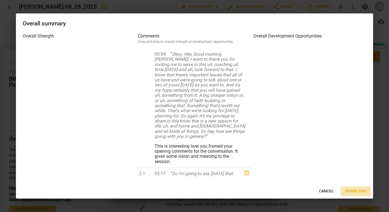
click at [354, 190] on span "Download" at bounding box center [355, 191] width 21 height 6
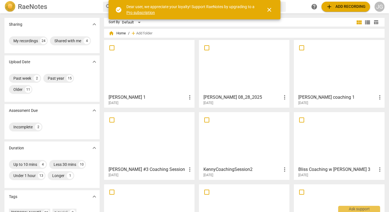
click at [249, 76] on div at bounding box center [244, 66] width 87 height 49
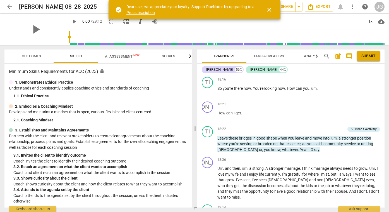
scroll to position [1869, 0]
click at [122, 56] on span "AI Assessment New" at bounding box center [122, 56] width 35 height 4
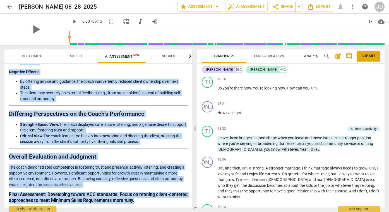
scroll to position [1148, 0]
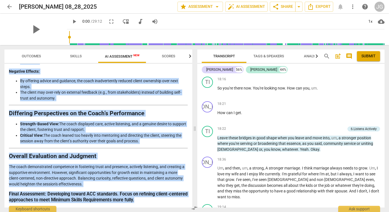
drag, startPoint x: 9, startPoint y: 82, endPoint x: 165, endPoint y: 201, distance: 195.9
copy div "Detailed Analysis of the Coach’s Approach Introduction This report provides an …"
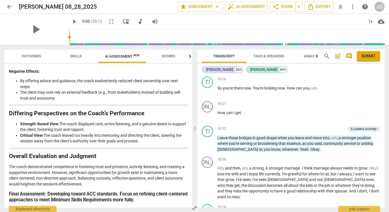
click at [191, 88] on div "Disclaimer: AI can make mistakes. Consult a qualified mentor coach before actin…" at bounding box center [98, 135] width 188 height 143
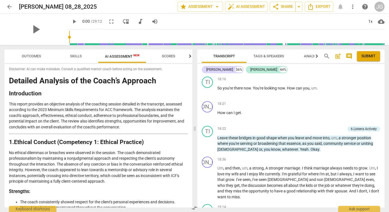
scroll to position [0, 0]
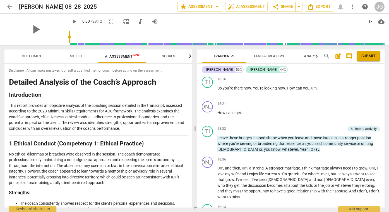
click at [171, 124] on p "This report provides an objective analysis of the coaching session detailed in …" at bounding box center [98, 116] width 179 height 29
